Goal: Transaction & Acquisition: Purchase product/service

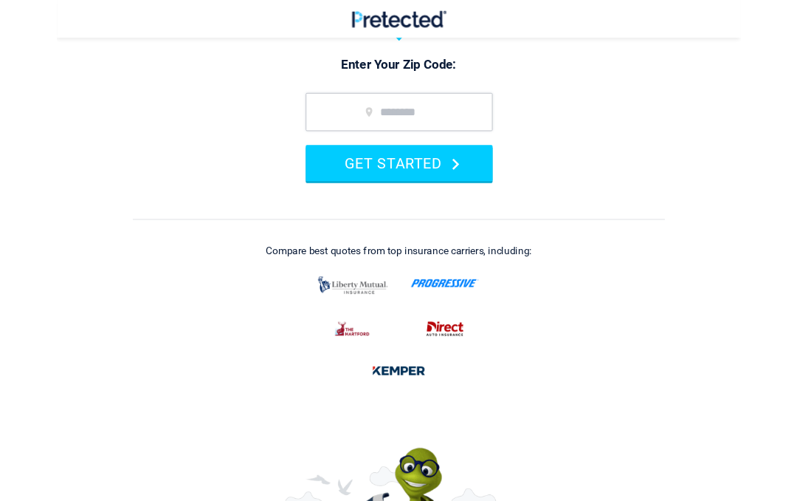
scroll to position [138, 0]
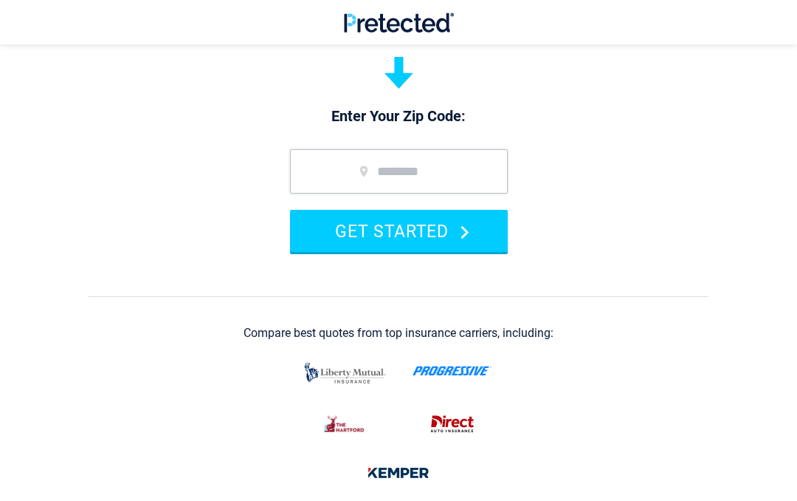
click at [457, 173] on input "zip code" at bounding box center [399, 171] width 218 height 44
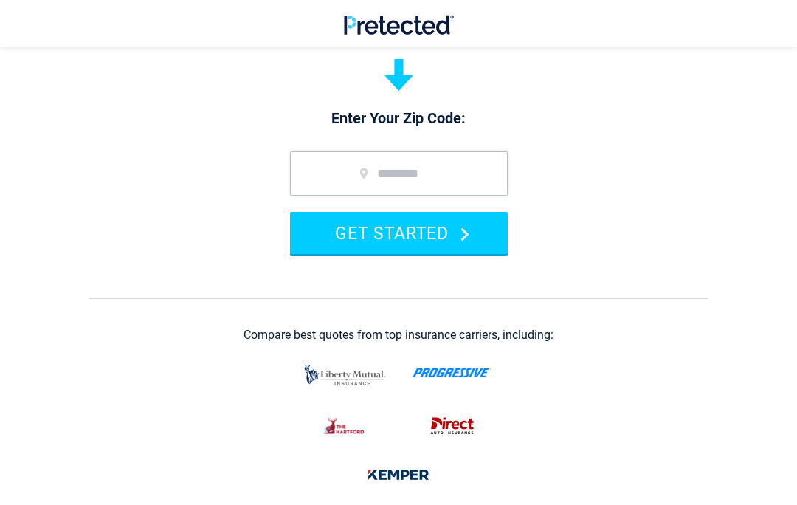
scroll to position [137, 0]
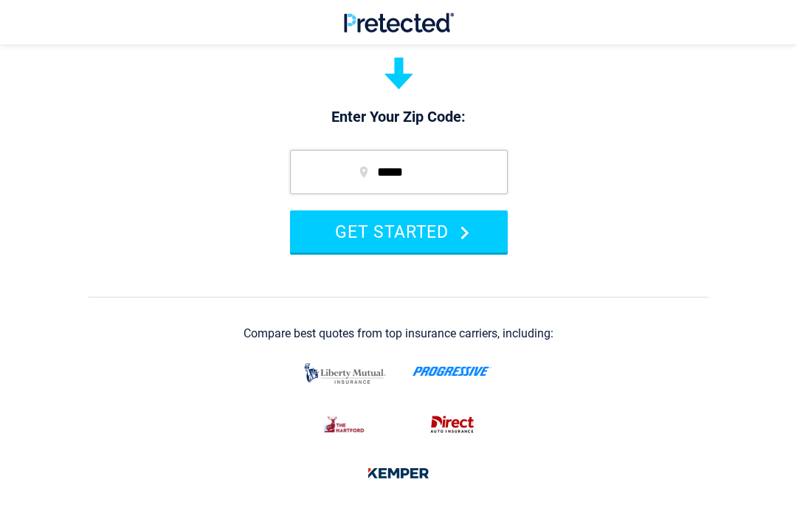
type input "*****"
click at [399, 230] on button "GET STARTED" at bounding box center [399, 231] width 218 height 42
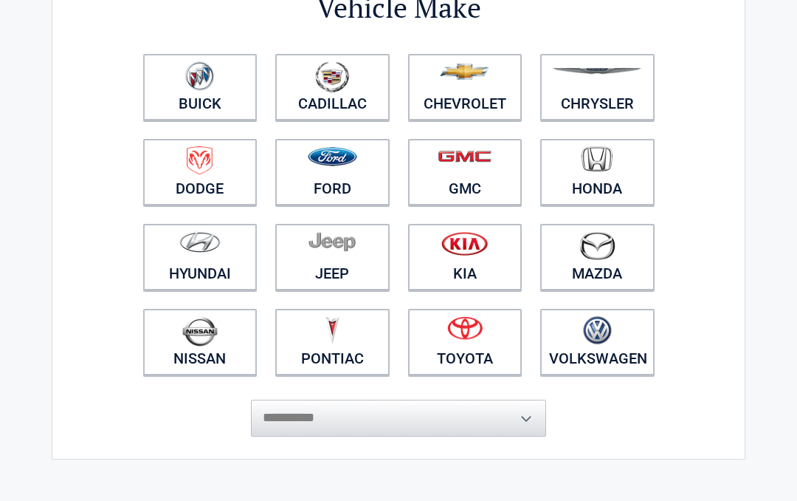
scroll to position [129, 0]
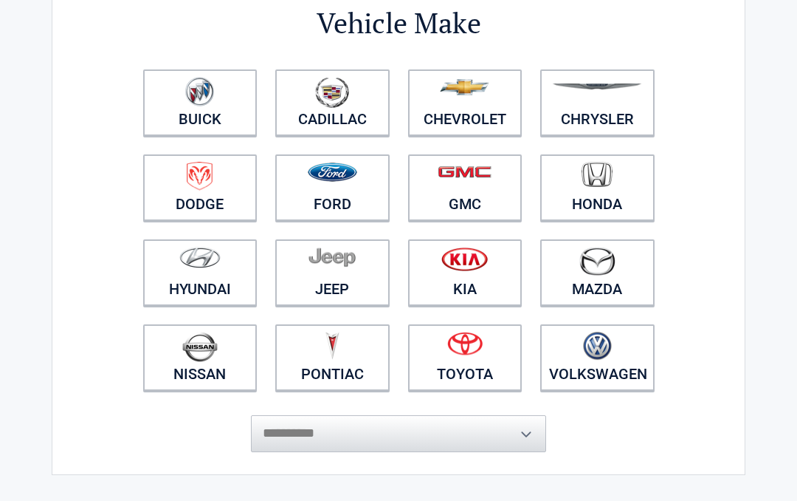
click at [457, 93] on img at bounding box center [464, 87] width 49 height 16
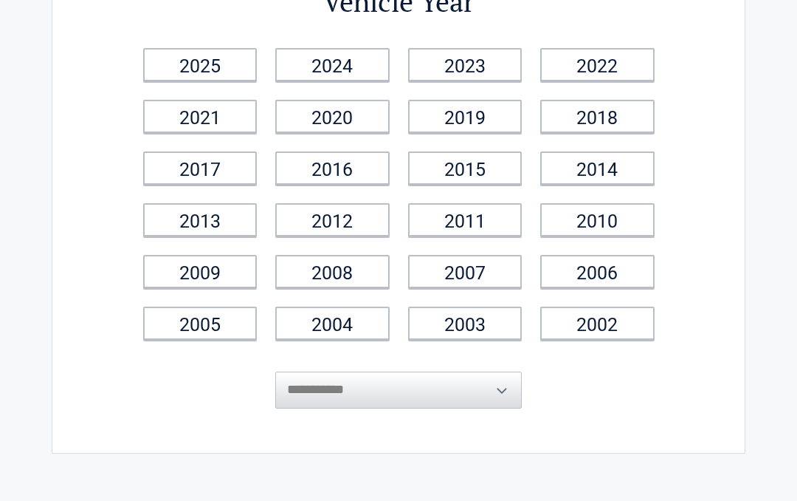
scroll to position [0, 0]
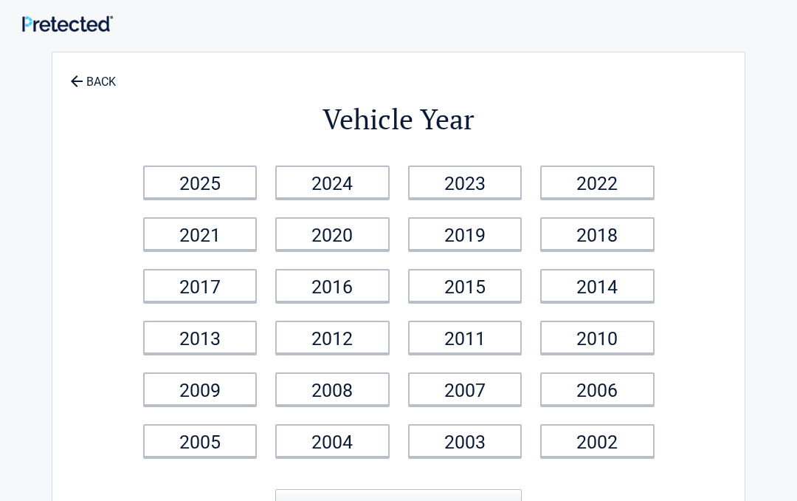
click at [179, 188] on link "2025" at bounding box center [200, 181] width 114 height 33
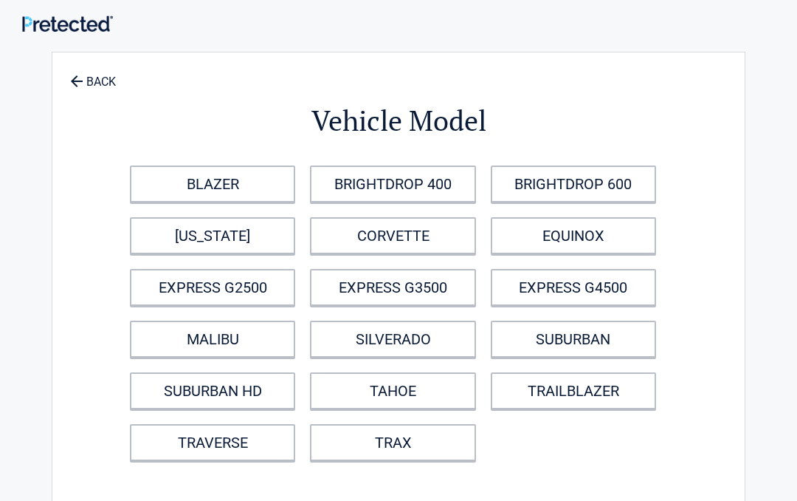
click at [210, 439] on link "TRAVERSE" at bounding box center [212, 442] width 165 height 37
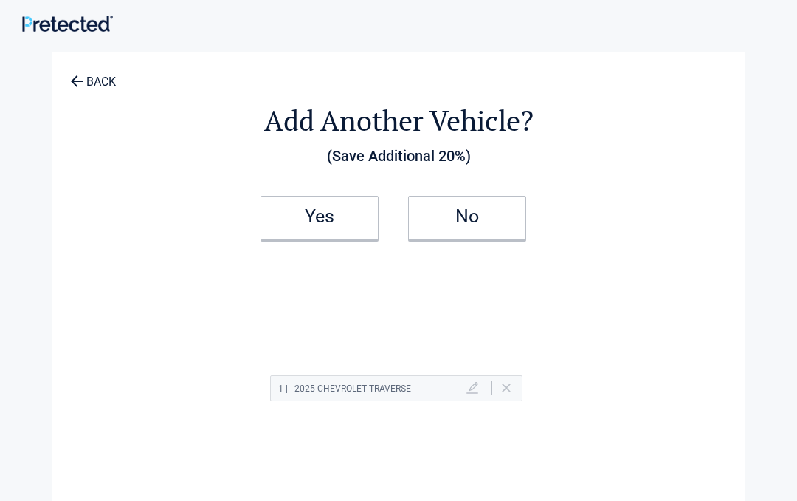
click at [286, 217] on h2 "Yes" at bounding box center [319, 216] width 87 height 10
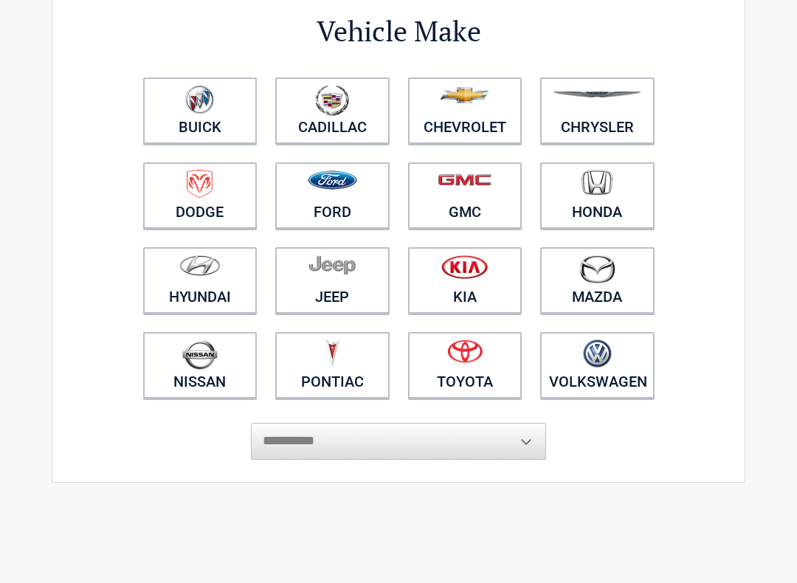
scroll to position [123, 0]
click at [463, 357] on img at bounding box center [464, 351] width 35 height 24
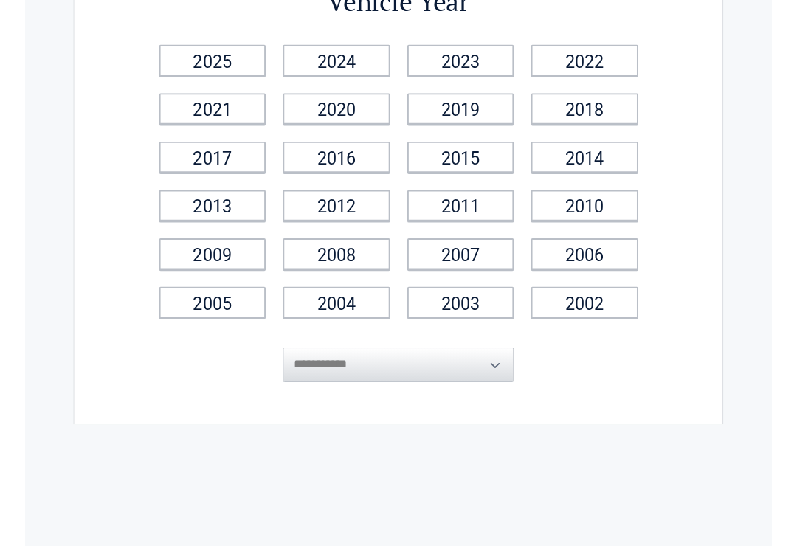
scroll to position [0, 0]
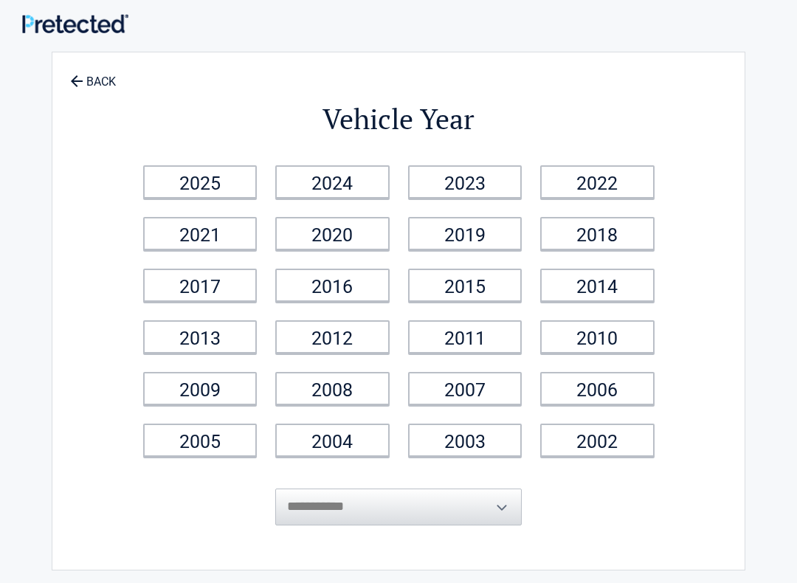
click at [189, 181] on link "2025" at bounding box center [200, 181] width 114 height 33
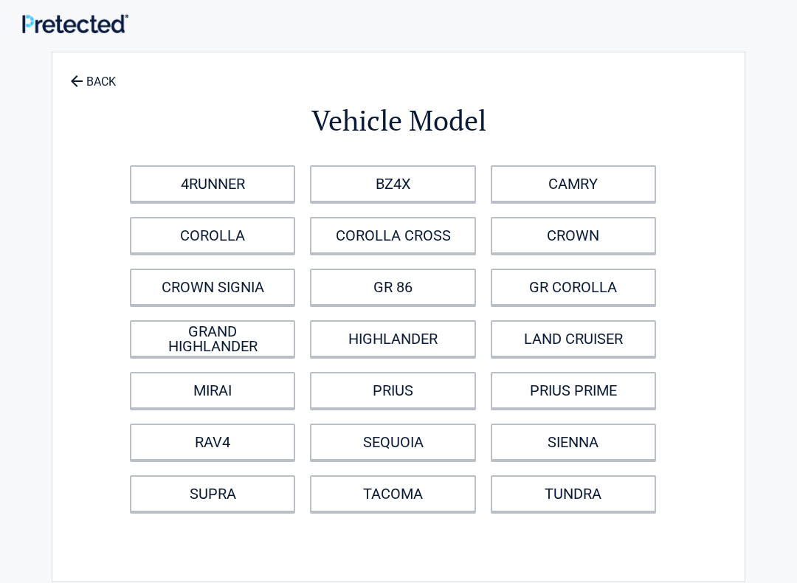
click at [590, 394] on link "PRIUS PRIME" at bounding box center [573, 390] width 165 height 37
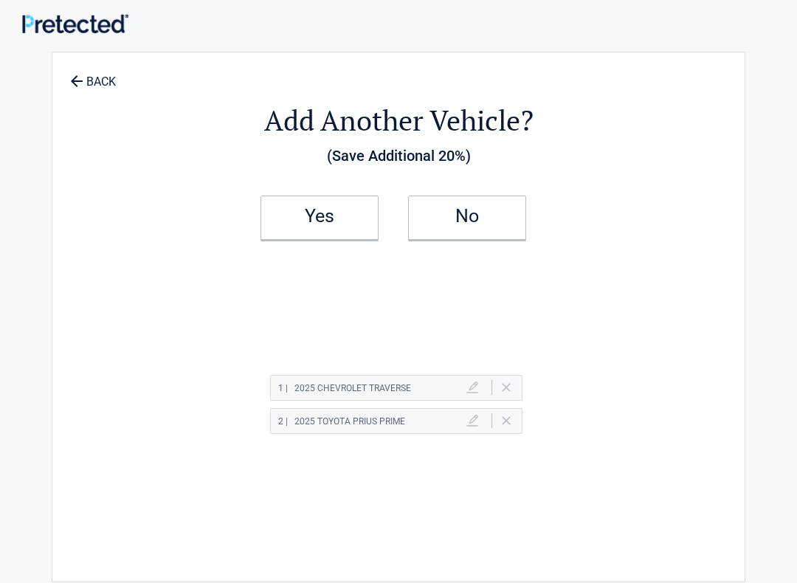
click at [298, 214] on h2 "Yes" at bounding box center [319, 216] width 87 height 10
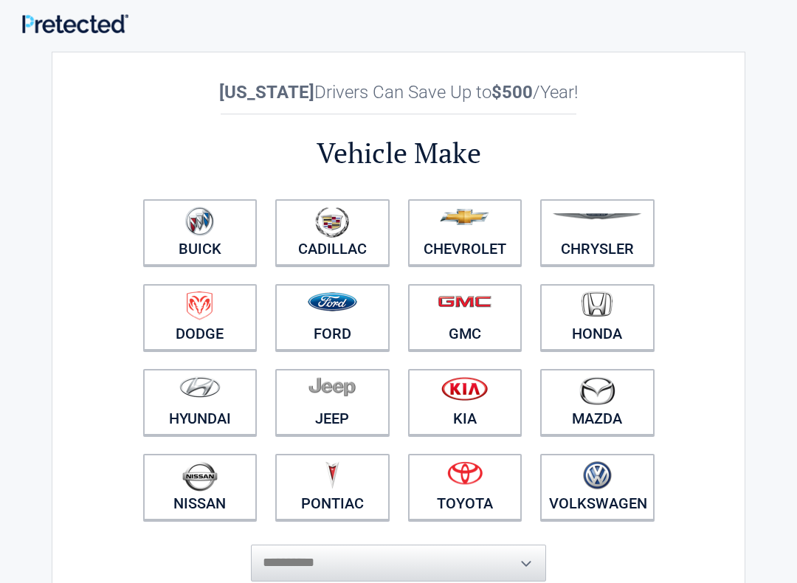
click at [486, 235] on figure at bounding box center [465, 223] width 97 height 33
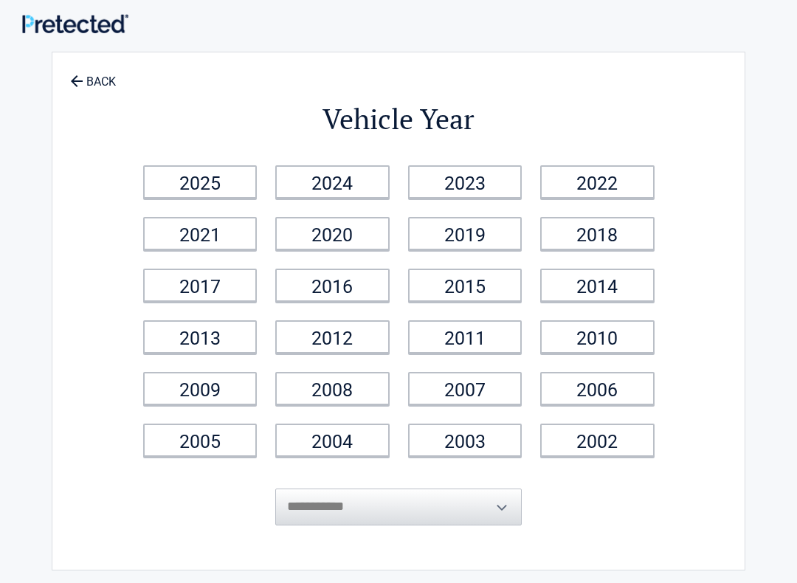
click at [350, 445] on link "2004" at bounding box center [332, 440] width 114 height 33
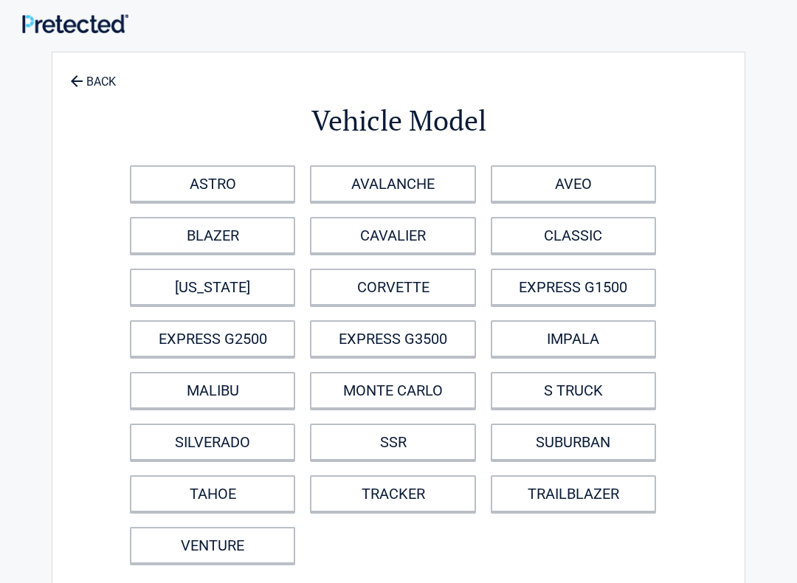
click at [255, 455] on link "SILVERADO" at bounding box center [212, 442] width 165 height 37
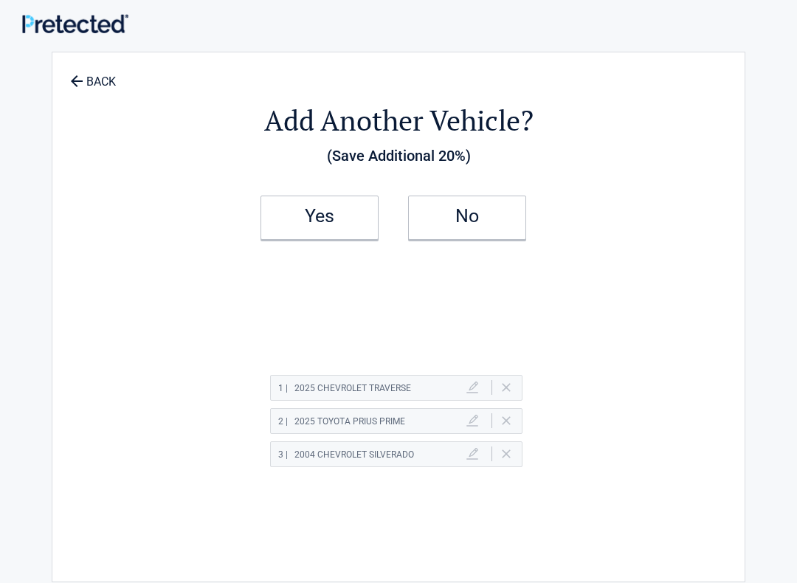
click at [348, 210] on link "Yes" at bounding box center [320, 218] width 118 height 44
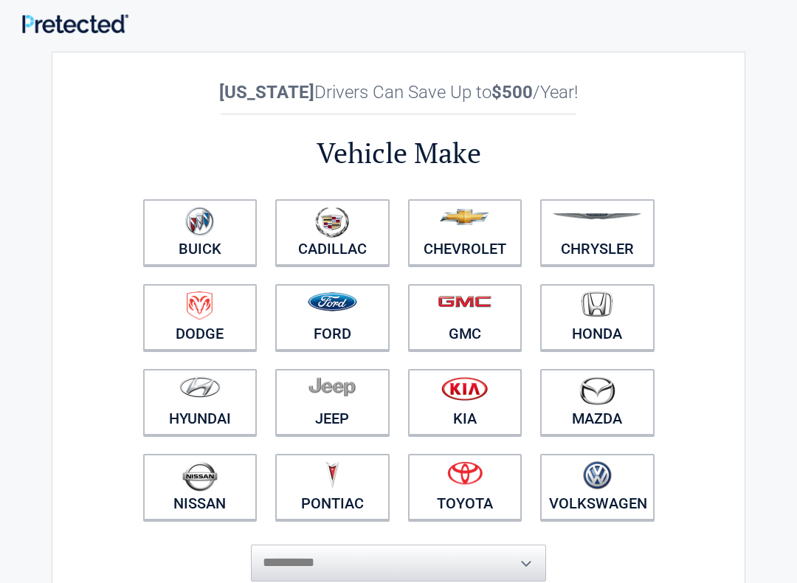
click at [473, 225] on img at bounding box center [464, 217] width 49 height 16
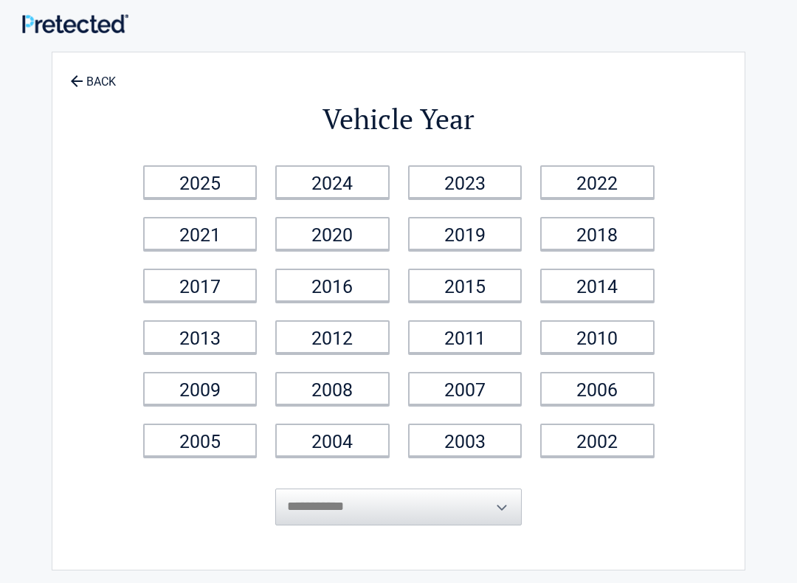
click at [343, 186] on link "2024" at bounding box center [332, 181] width 114 height 33
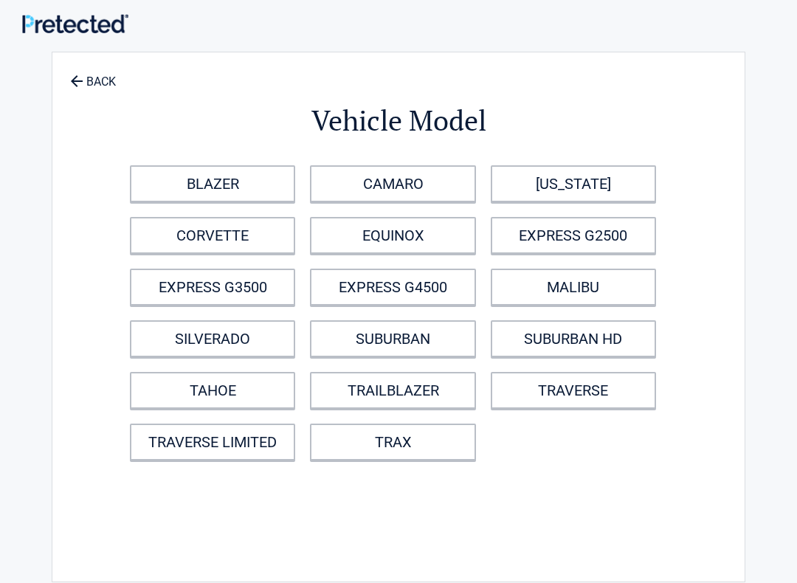
click at [221, 187] on link "BLAZER" at bounding box center [212, 183] width 165 height 37
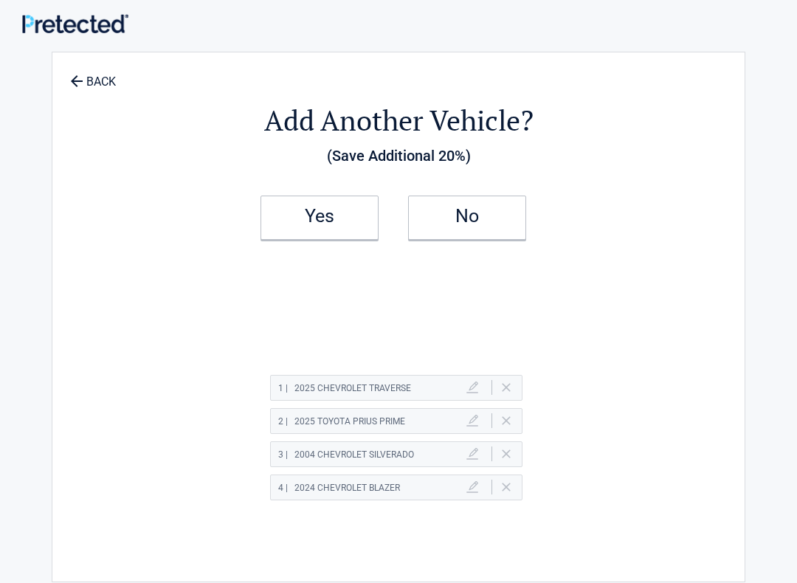
click at [321, 221] on h2 "Yes" at bounding box center [319, 216] width 87 height 10
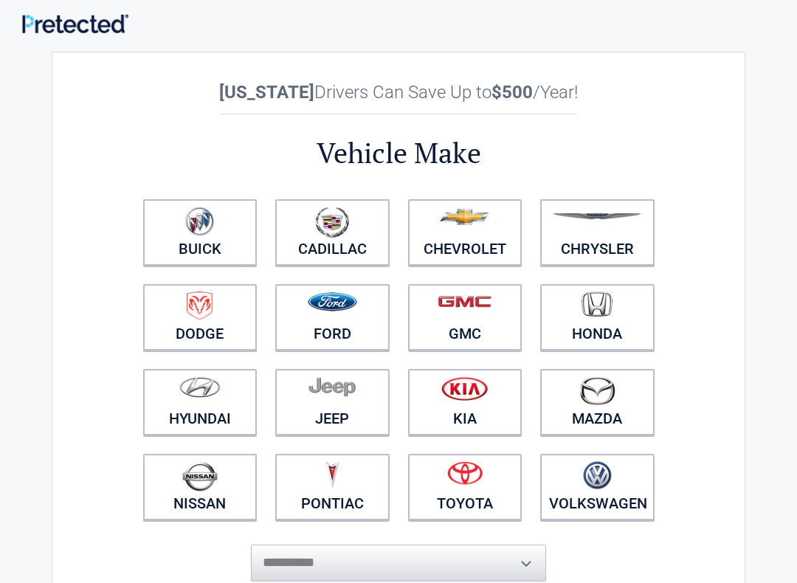
click at [482, 238] on figure at bounding box center [465, 223] width 97 height 33
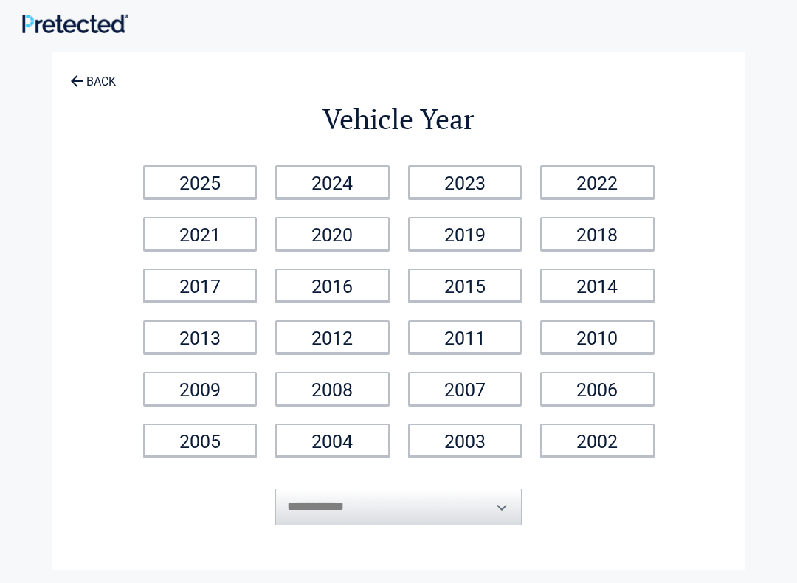
click at [204, 173] on link "2025" at bounding box center [200, 181] width 114 height 33
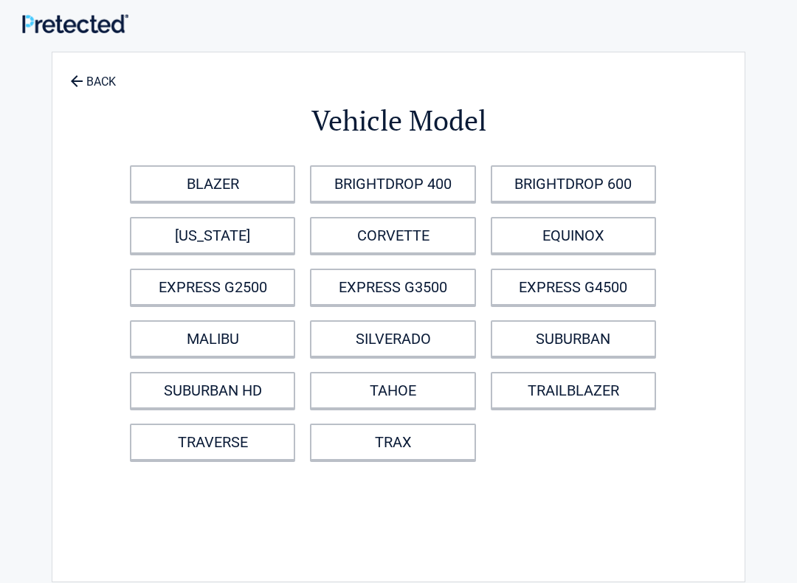
click at [608, 396] on link "TRAILBLAZER" at bounding box center [573, 390] width 165 height 37
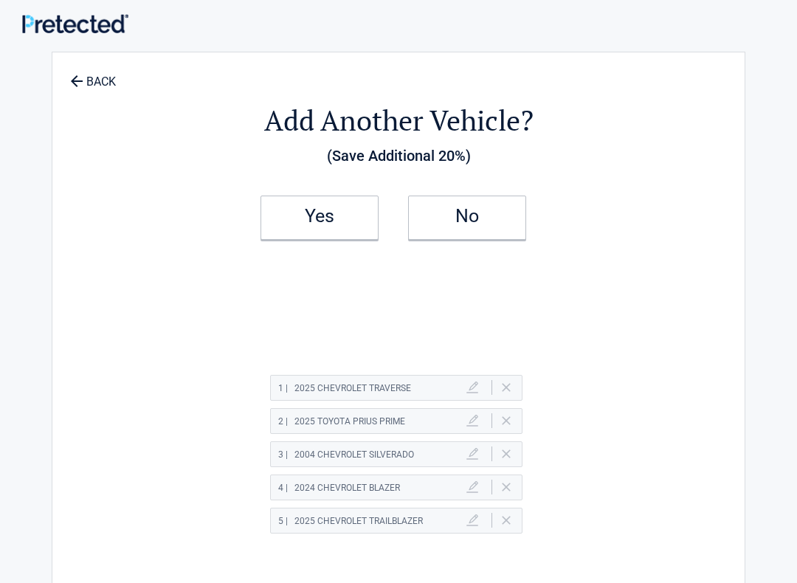
click at [484, 213] on h2 "No" at bounding box center [467, 216] width 87 height 10
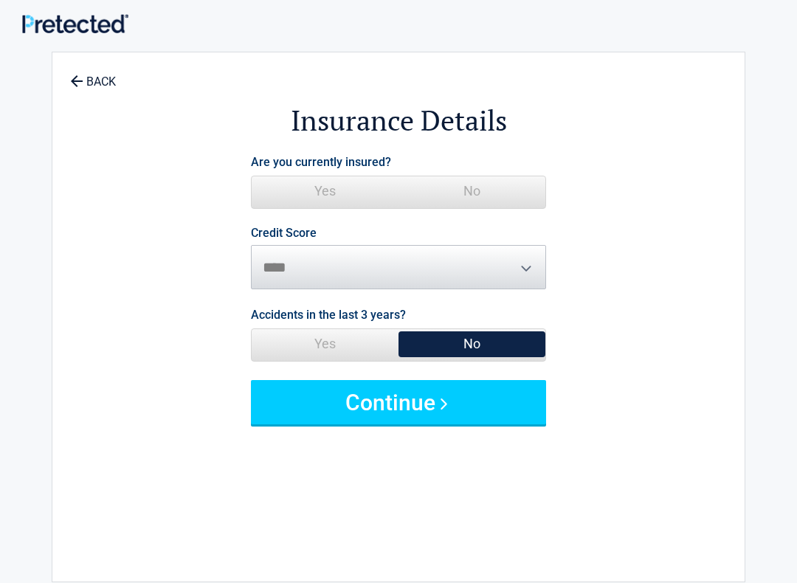
click at [329, 351] on span "Yes" at bounding box center [325, 344] width 147 height 30
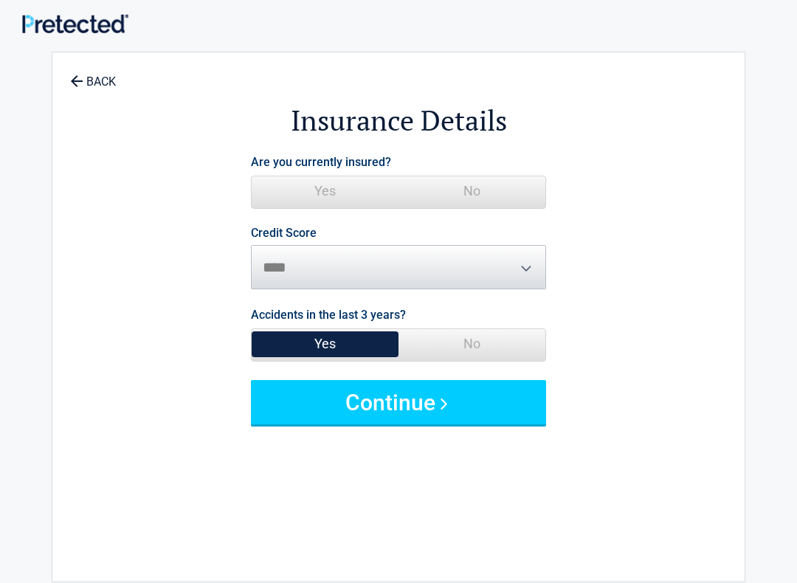
click at [428, 411] on button "Continue" at bounding box center [398, 402] width 295 height 44
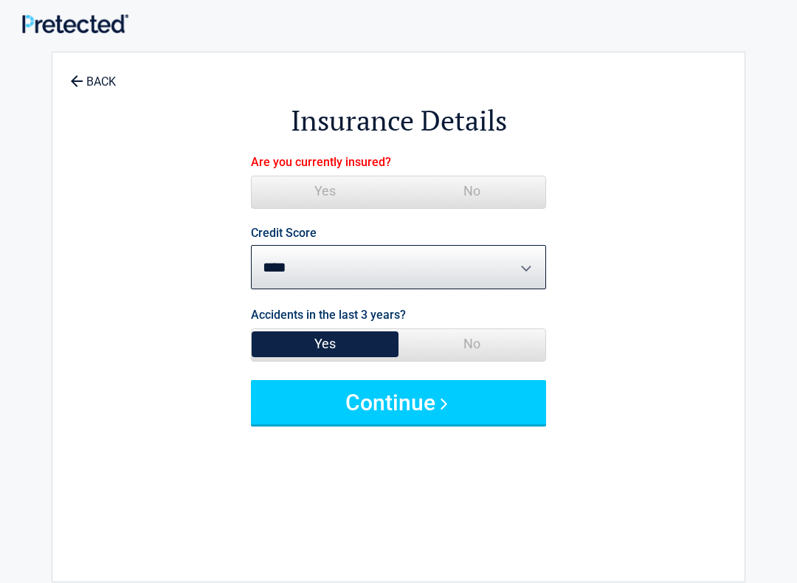
click at [323, 184] on span "Yes" at bounding box center [325, 191] width 147 height 30
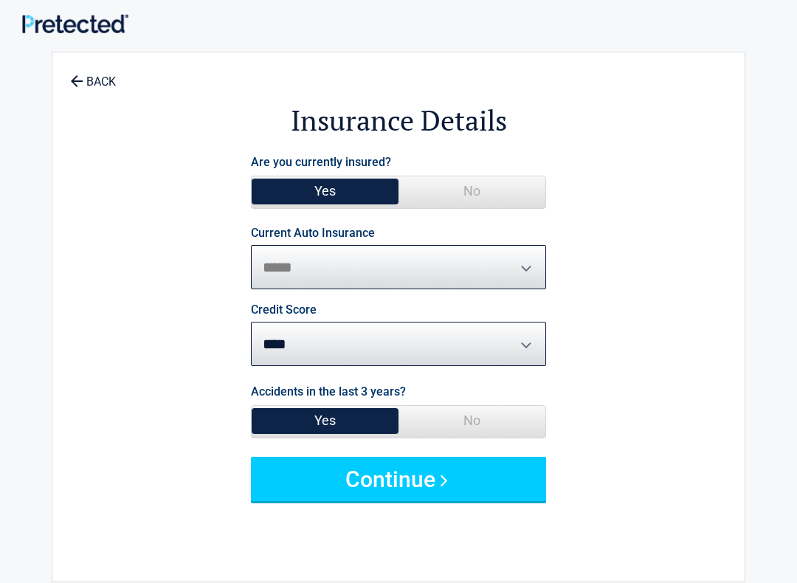
click at [532, 286] on select "**********" at bounding box center [398, 267] width 295 height 44
select select "**********"
click at [534, 351] on select "********* **** ******* ****" at bounding box center [398, 344] width 295 height 44
select select "*********"
click at [443, 481] on button "Continue" at bounding box center [398, 479] width 295 height 44
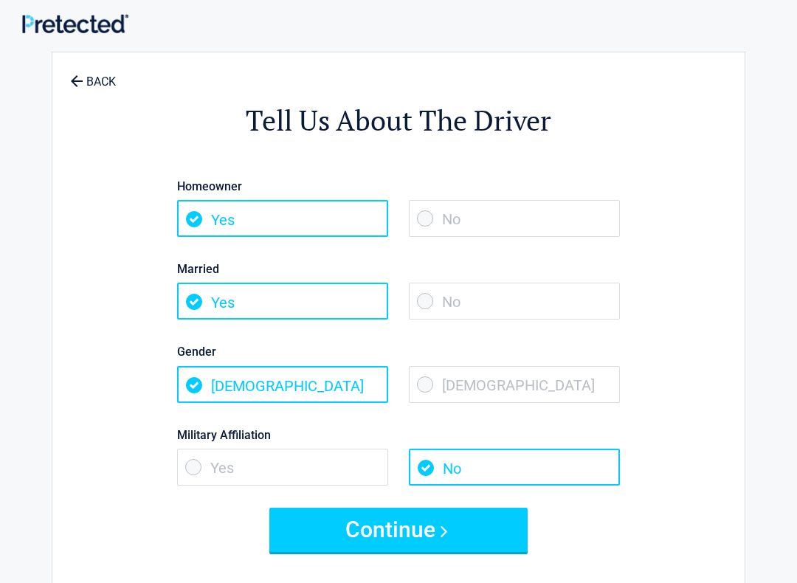
click at [450, 500] on button "Continue" at bounding box center [398, 530] width 258 height 44
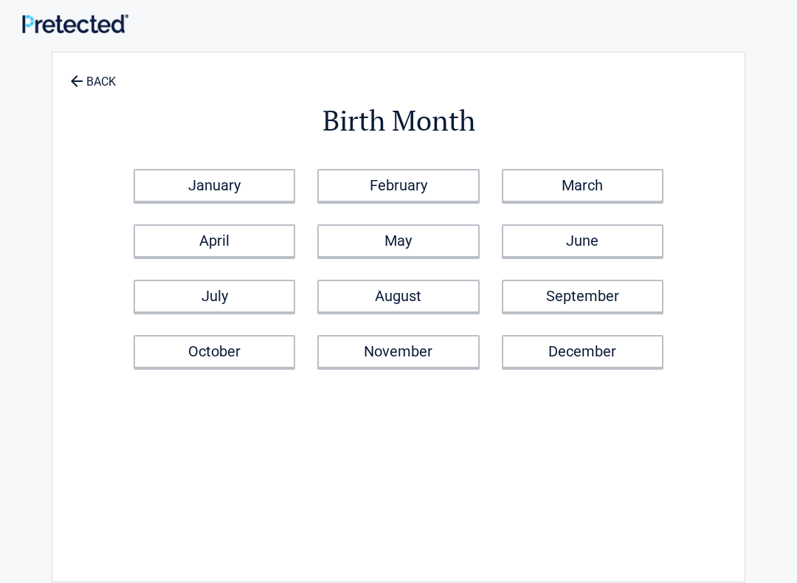
click at [422, 356] on link "November" at bounding box center [398, 351] width 162 height 33
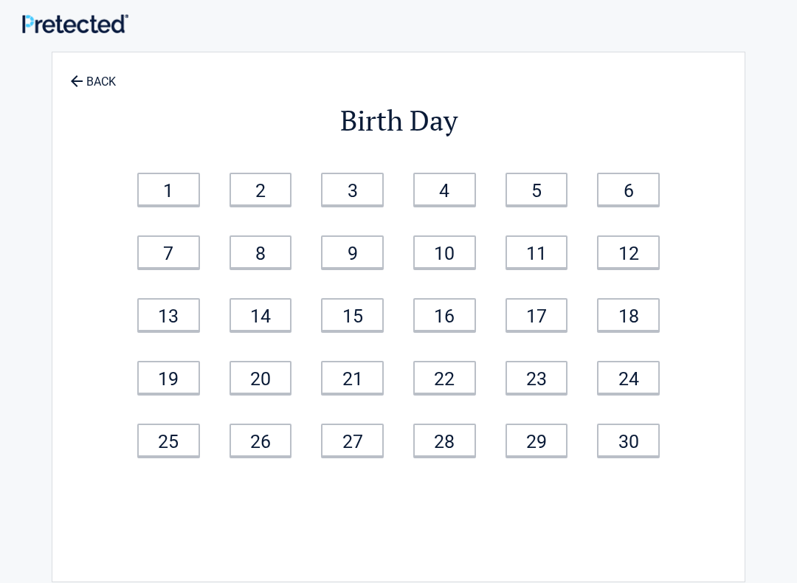
click at [464, 249] on link "10" at bounding box center [444, 251] width 63 height 33
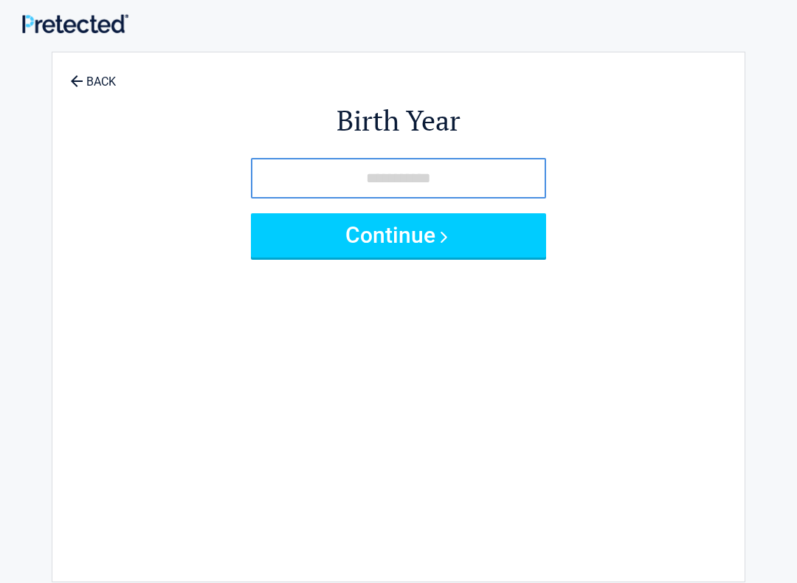
click at [498, 182] on input "tel" at bounding box center [398, 178] width 295 height 41
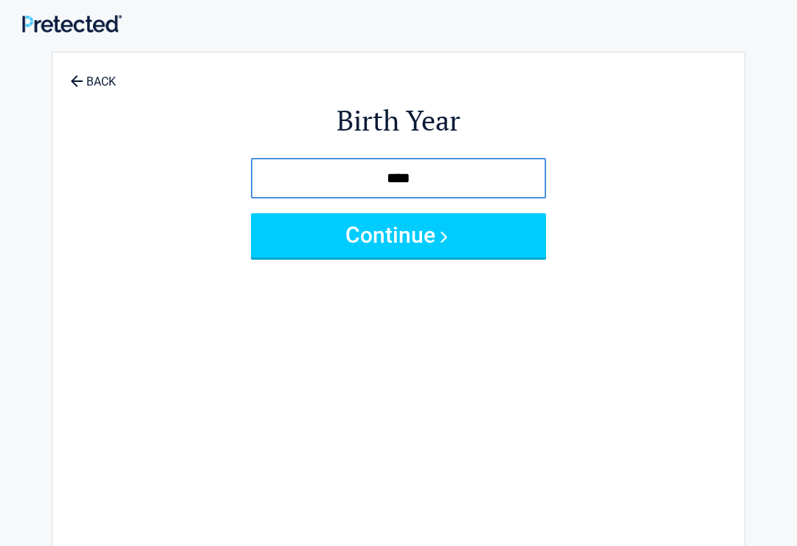
type input "****"
click at [436, 235] on button "Continue" at bounding box center [398, 235] width 295 height 44
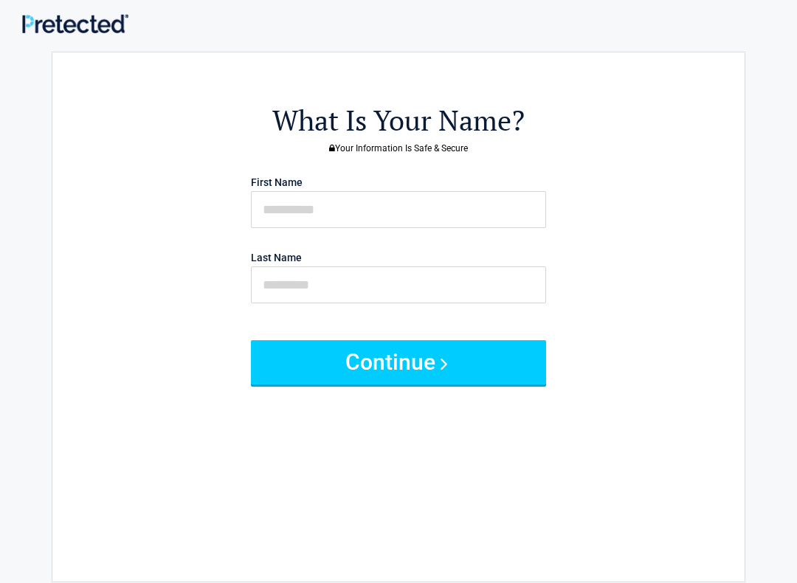
click at [423, 374] on button "Continue" at bounding box center [398, 362] width 295 height 44
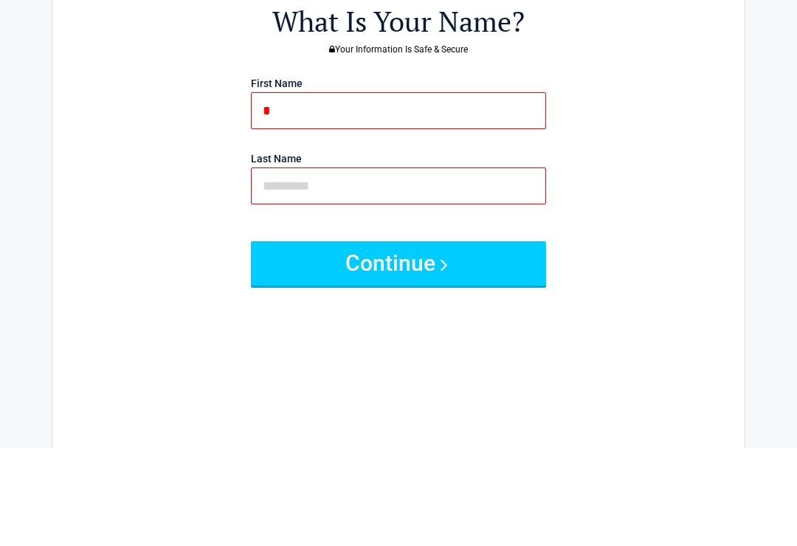
type input "*"
click at [386, 266] on input "text" at bounding box center [398, 284] width 295 height 37
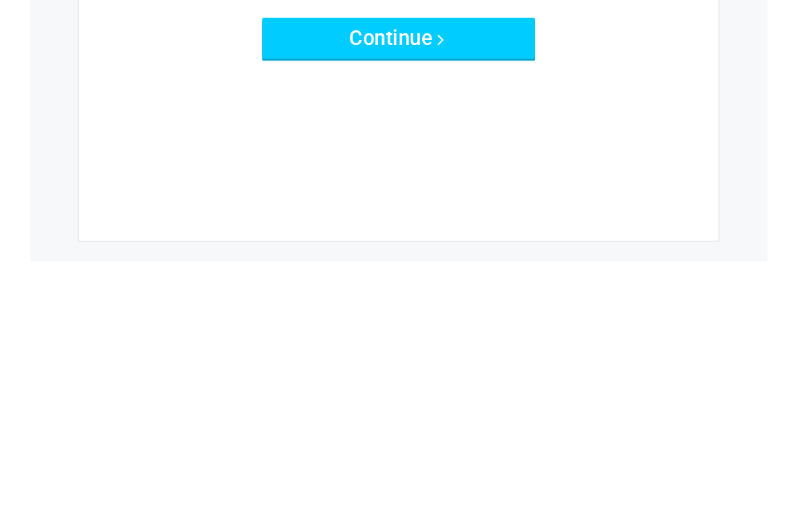
scroll to position [72, 0]
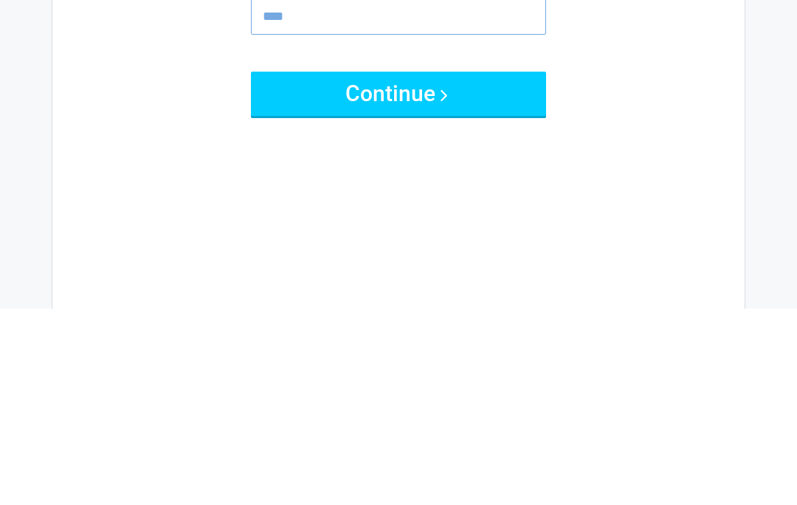
type input "****"
click at [625, 94] on div "What Is Your Name? Your Information Is Safe & Secure First Name * Last Name ***…" at bounding box center [399, 237] width 530 height 485
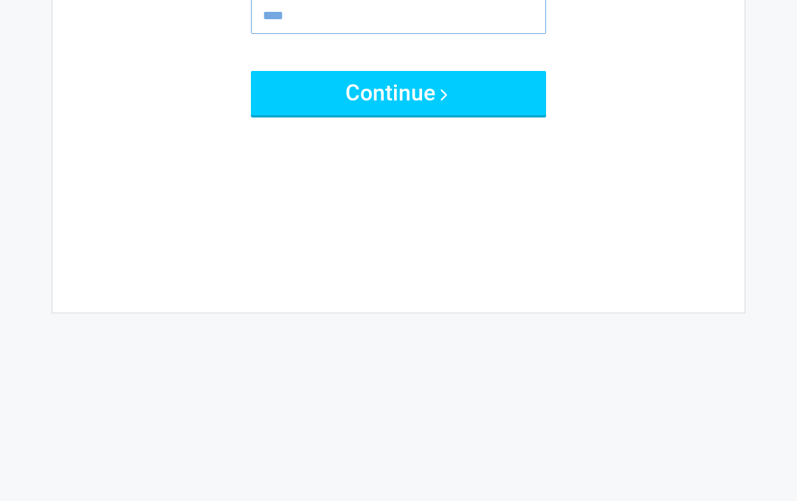
click at [405, 98] on button "Continue" at bounding box center [398, 93] width 295 height 44
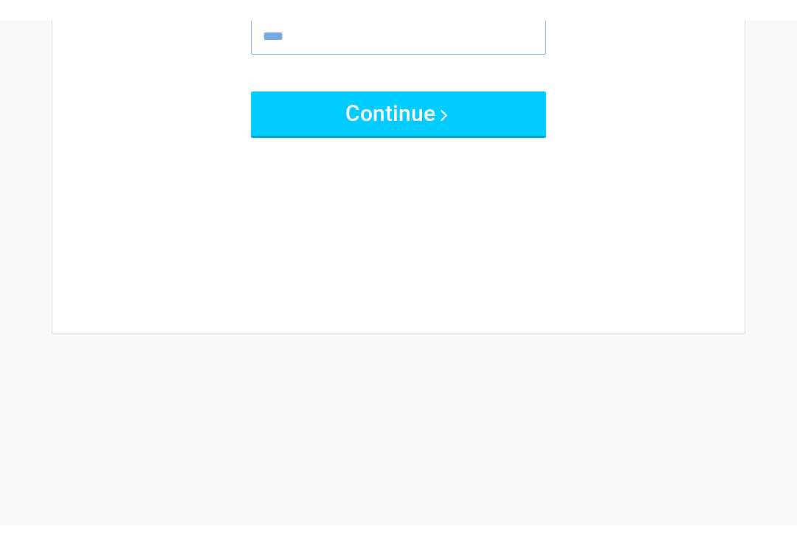
scroll to position [89, 0]
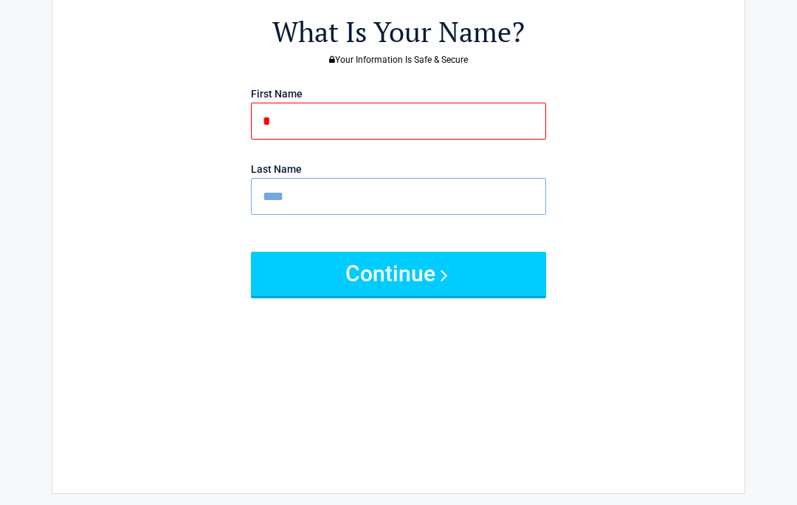
click at [399, 273] on button "Continue" at bounding box center [398, 274] width 295 height 44
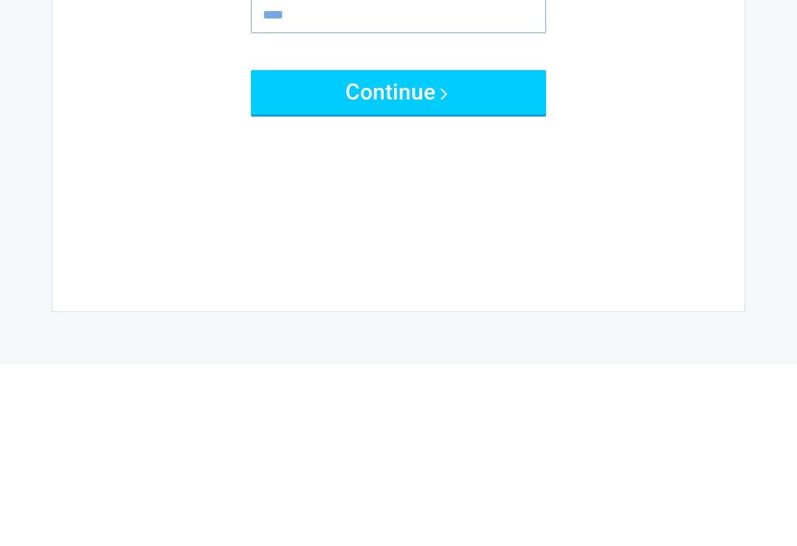
type input "***"
click at [422, 252] on button "Continue" at bounding box center [398, 274] width 295 height 44
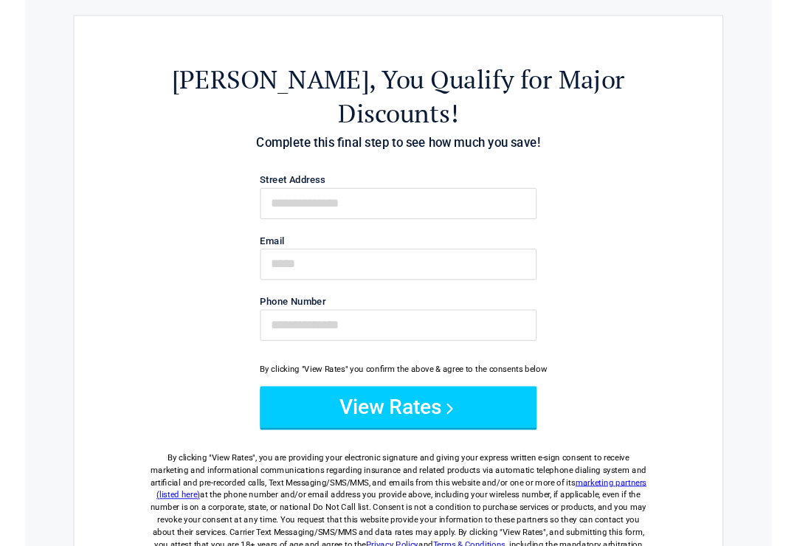
scroll to position [0, 0]
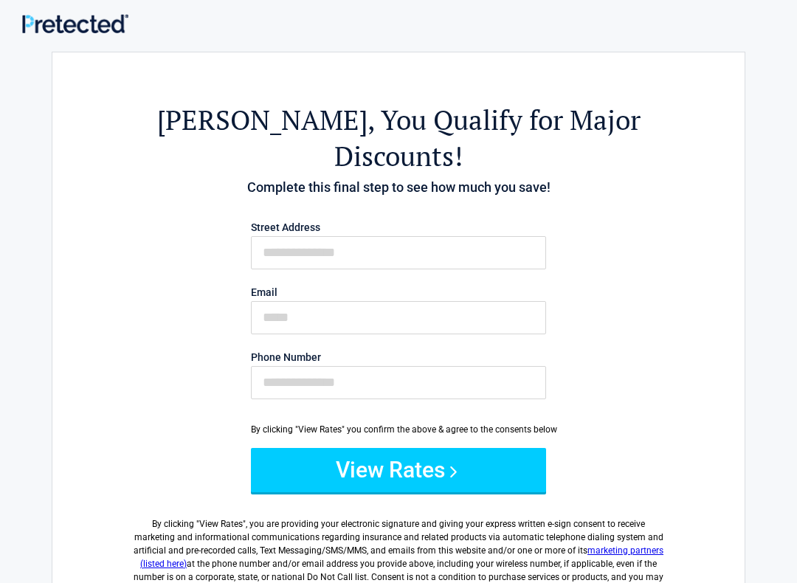
click at [458, 448] on button "View Rates" at bounding box center [398, 470] width 295 height 44
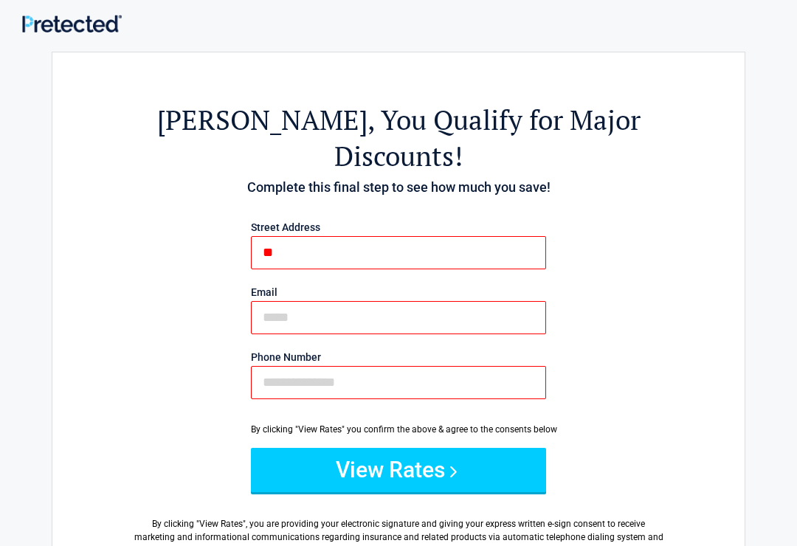
type input "*"
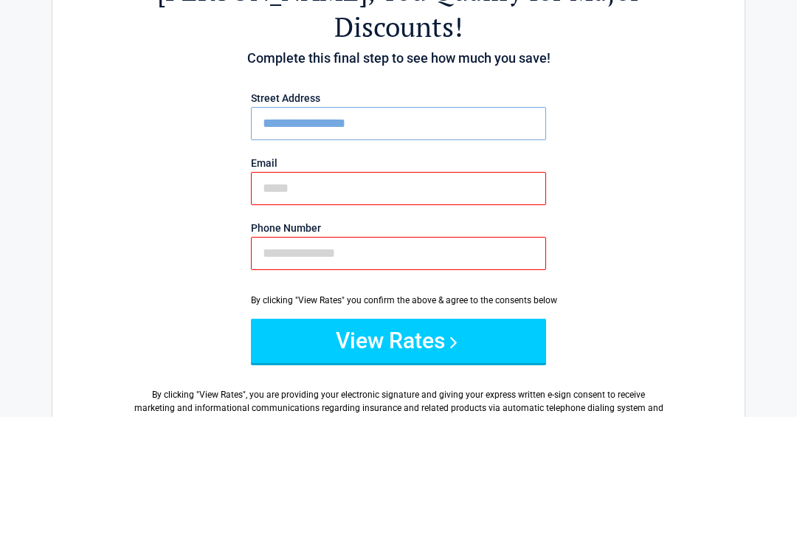
type input "**********"
click at [370, 366] on input "Phone Number" at bounding box center [398, 382] width 295 height 33
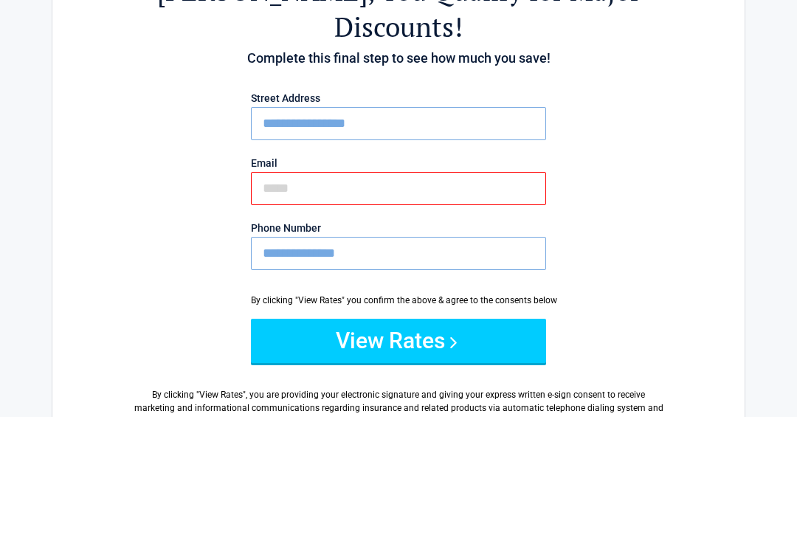
type input "**********"
click at [388, 301] on input "Email" at bounding box center [398, 317] width 295 height 33
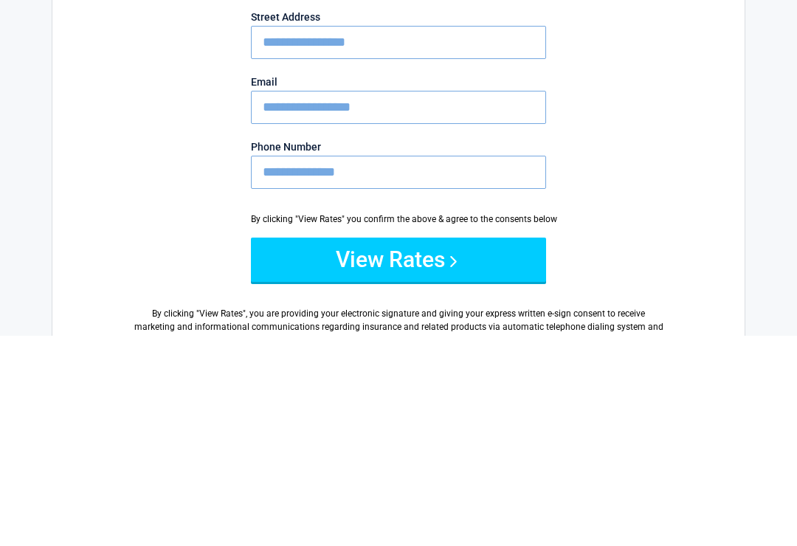
type input "**********"
click at [592, 73] on div "**********" at bounding box center [399, 359] width 530 height 585
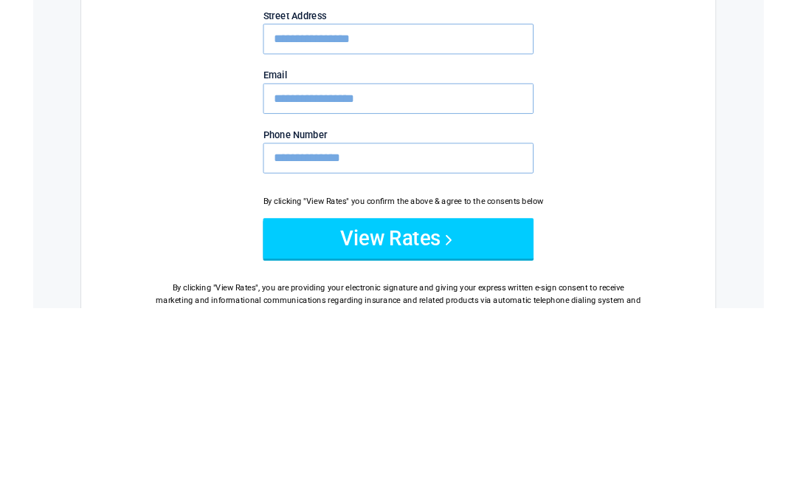
scroll to position [210, 0]
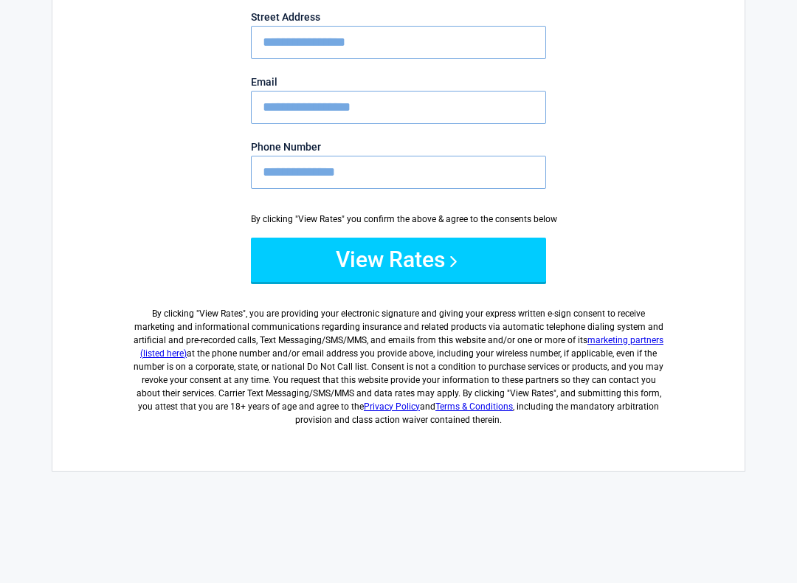
click at [416, 238] on button "View Rates" at bounding box center [398, 260] width 295 height 44
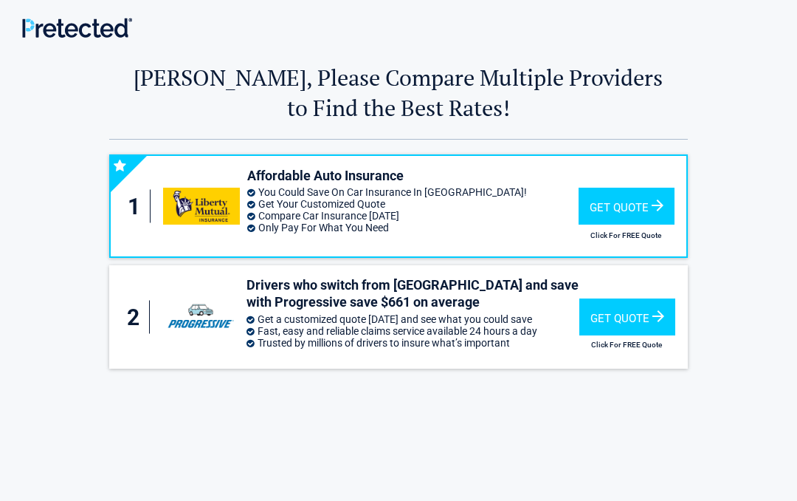
click at [642, 208] on div "Get Quote" at bounding box center [627, 206] width 96 height 37
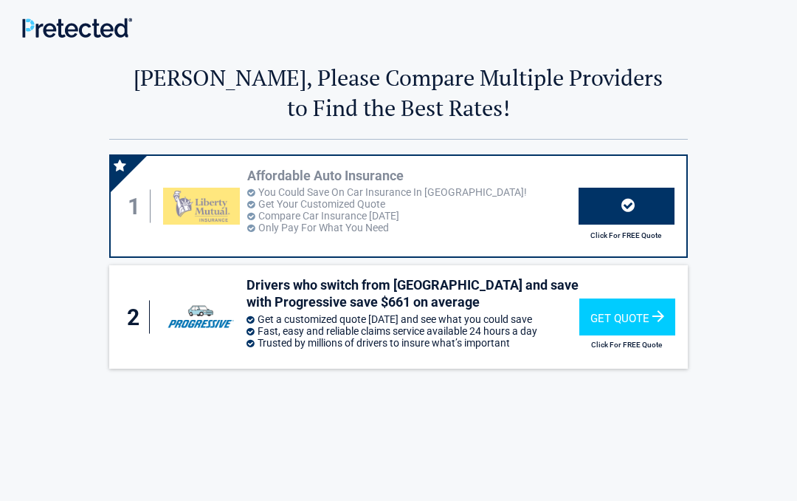
click at [625, 312] on div "Get Quote" at bounding box center [627, 316] width 96 height 37
